Goal: Find specific page/section

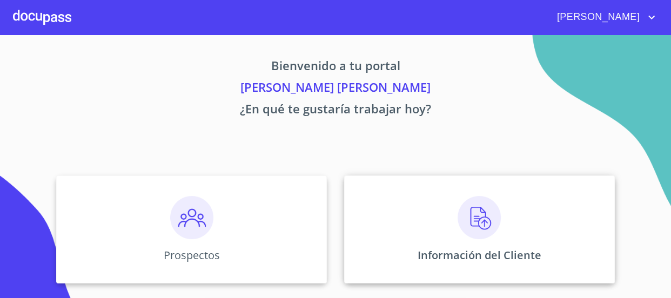
click at [486, 200] on img at bounding box center [478, 217] width 43 height 43
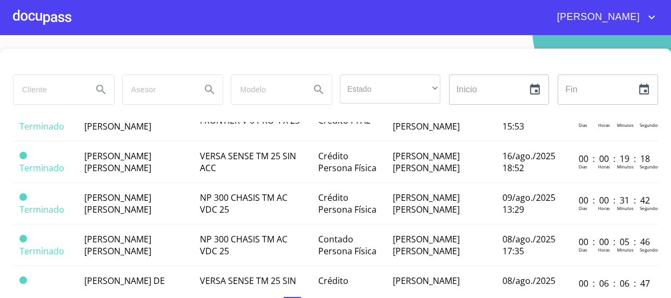
scroll to position [883, 0]
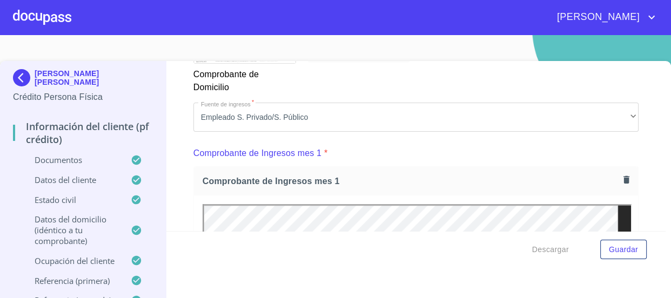
scroll to position [1080, 0]
